Goal: Information Seeking & Learning: Learn about a topic

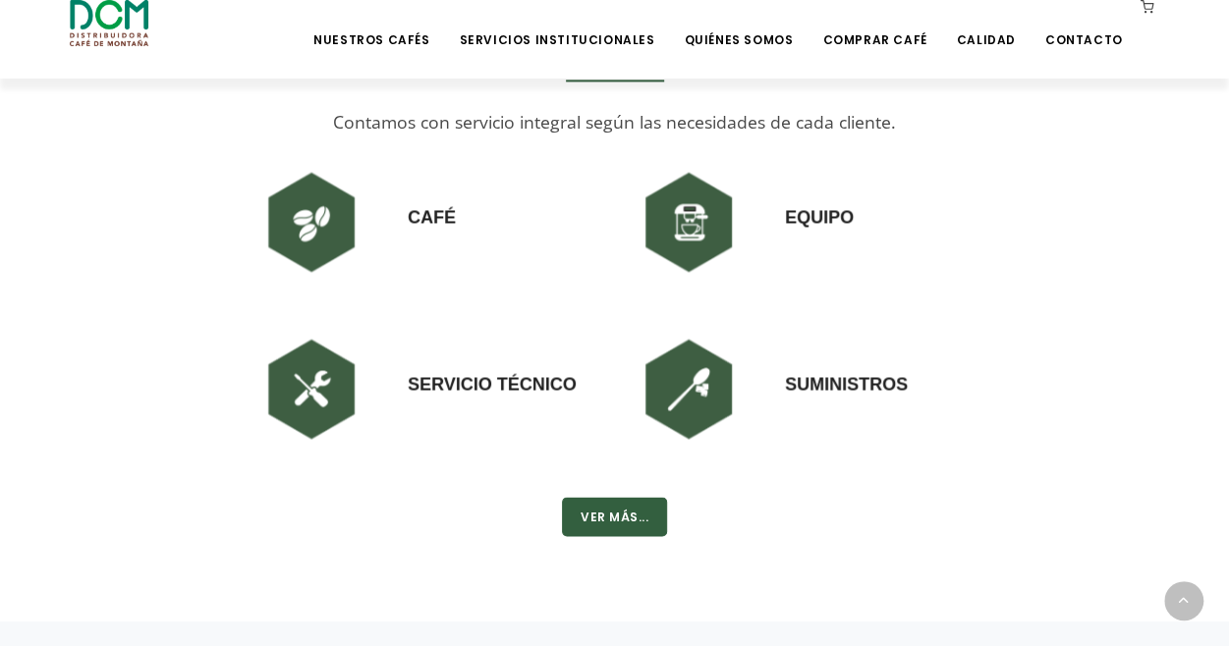
scroll to position [1375, 0]
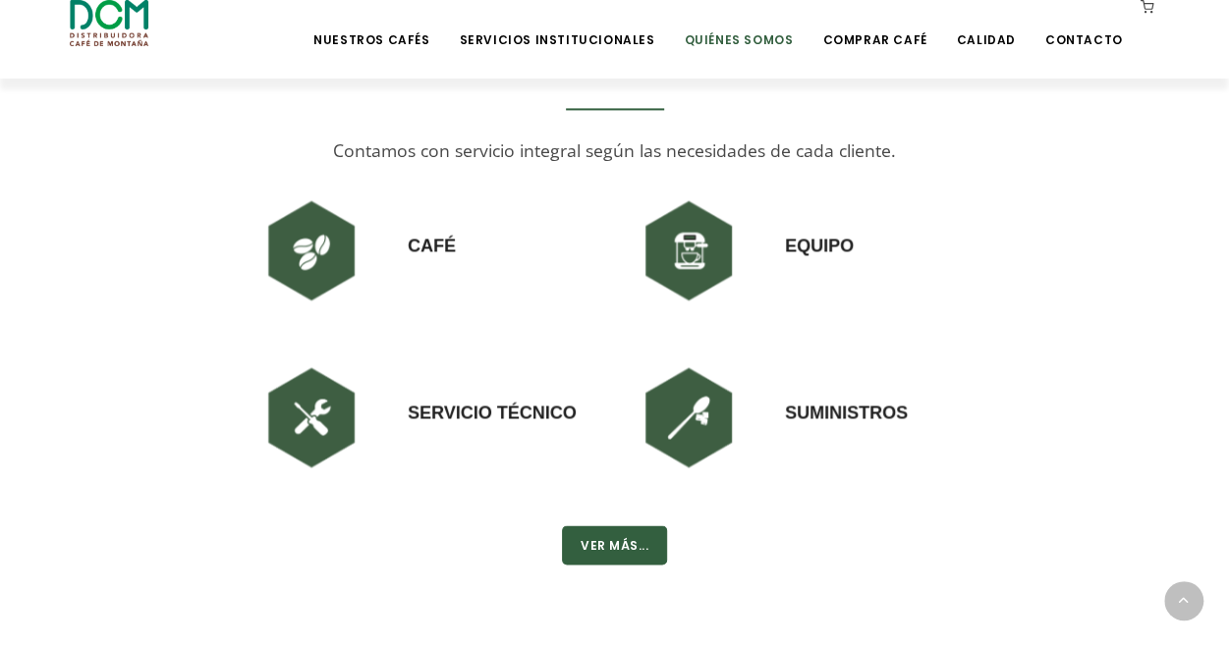
click at [784, 43] on link "Quiénes Somos" at bounding box center [738, 25] width 133 height 46
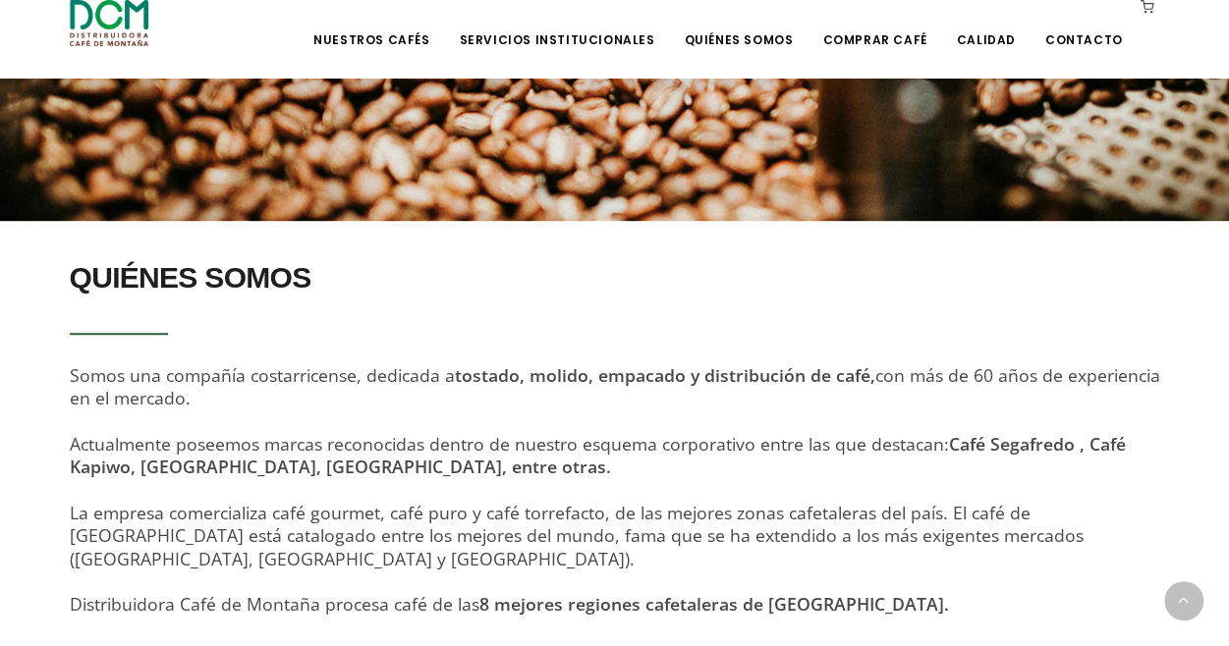
scroll to position [491, 0]
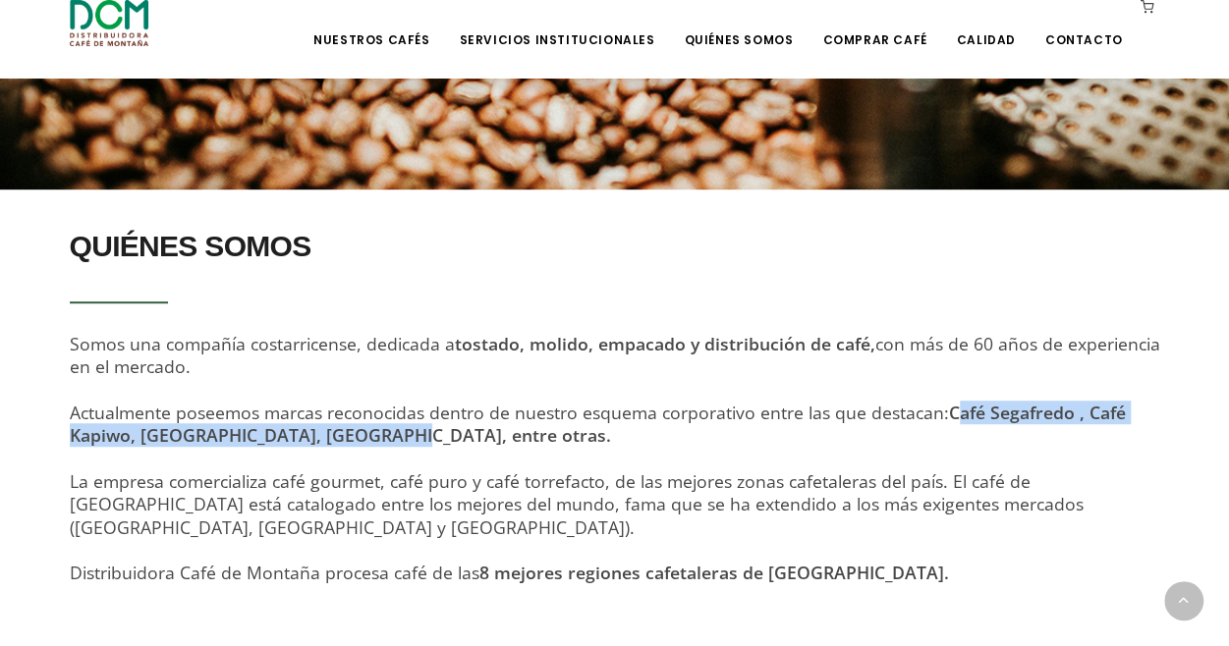
drag, startPoint x: 948, startPoint y: 411, endPoint x: 378, endPoint y: 441, distance: 570.3
click at [378, 441] on strong "Café Segafredo , Café Kapiwo, [GEOGRAPHIC_DATA], [GEOGRAPHIC_DATA], entre otras." at bounding box center [598, 424] width 1056 height 46
copy strong "Café Segafredo , Café Kapiwo, [GEOGRAPHIC_DATA], Café [GEOGRAPHIC_DATA]"
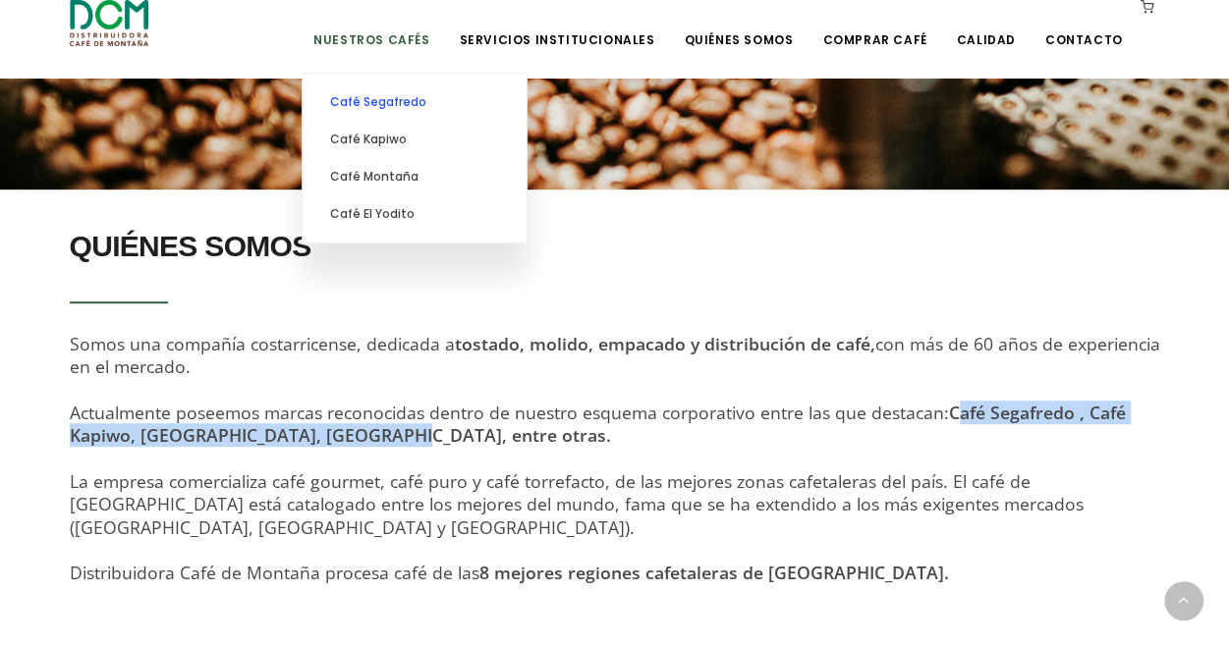
click at [418, 101] on link "Café Segafredo" at bounding box center [414, 101] width 204 height 37
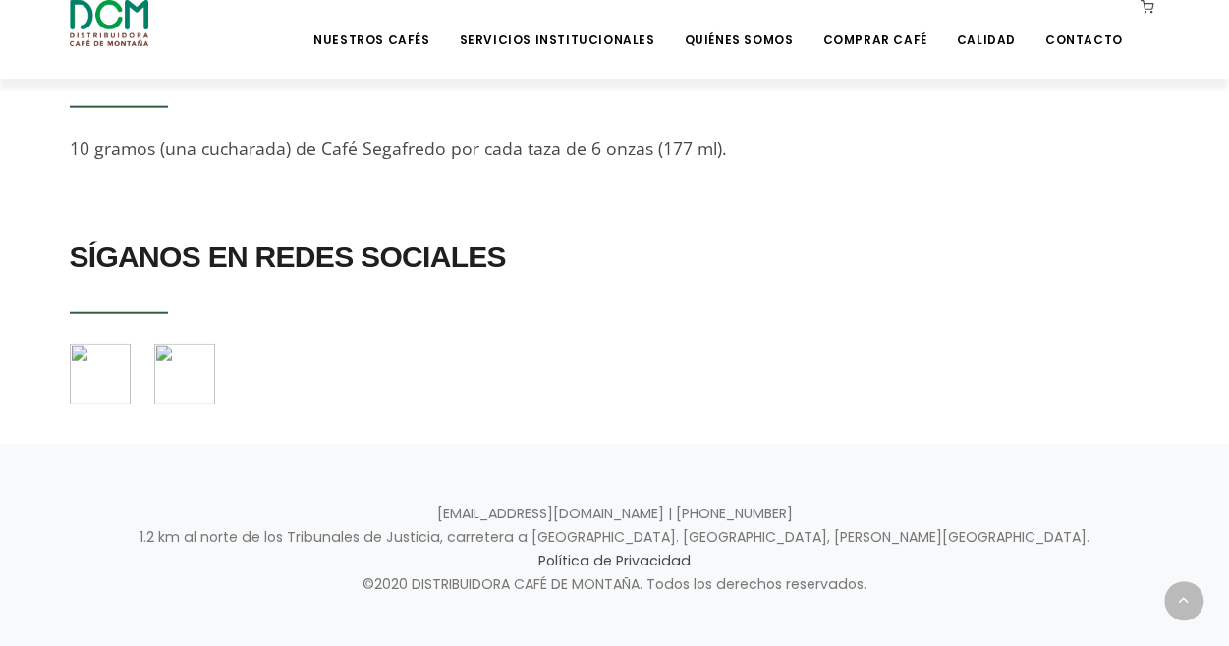
scroll to position [2362, 0]
